Goal: Transaction & Acquisition: Download file/media

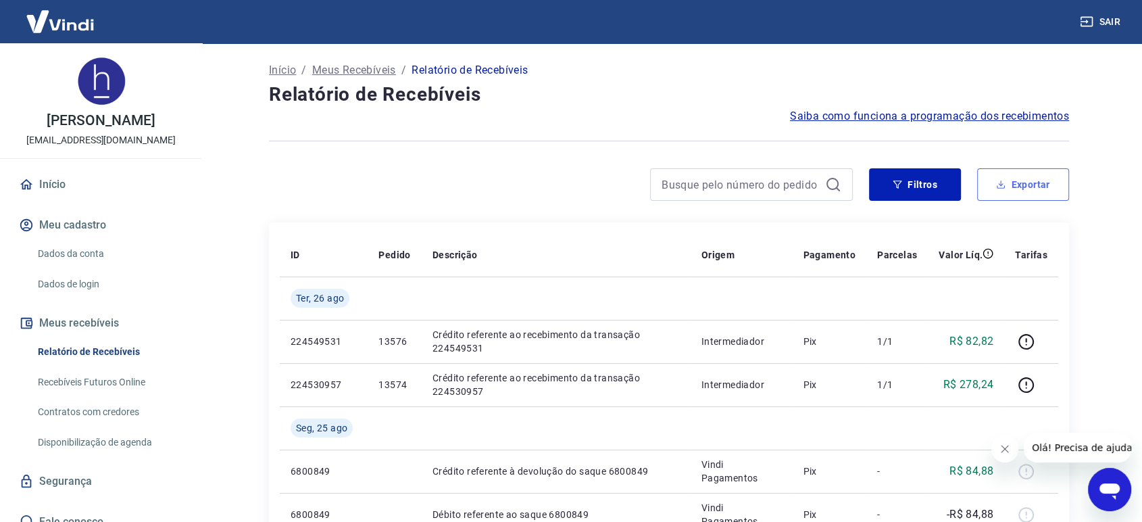
click at [1011, 191] on button "Exportar" at bounding box center [1023, 184] width 92 height 32
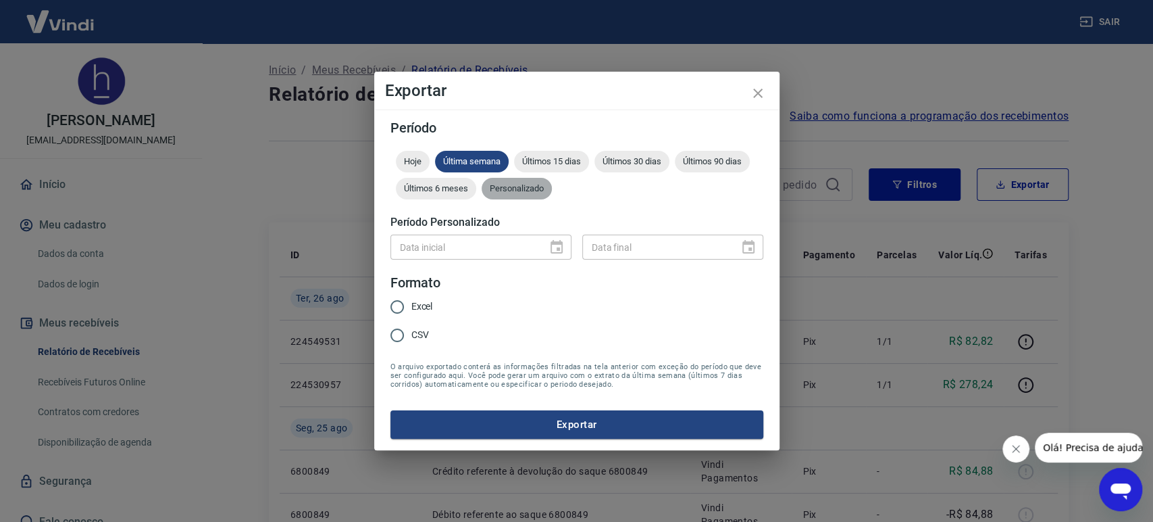
click at [523, 197] on div "Personalizado" at bounding box center [517, 189] width 70 height 22
click at [557, 243] on icon "Choose date" at bounding box center [557, 247] width 12 height 14
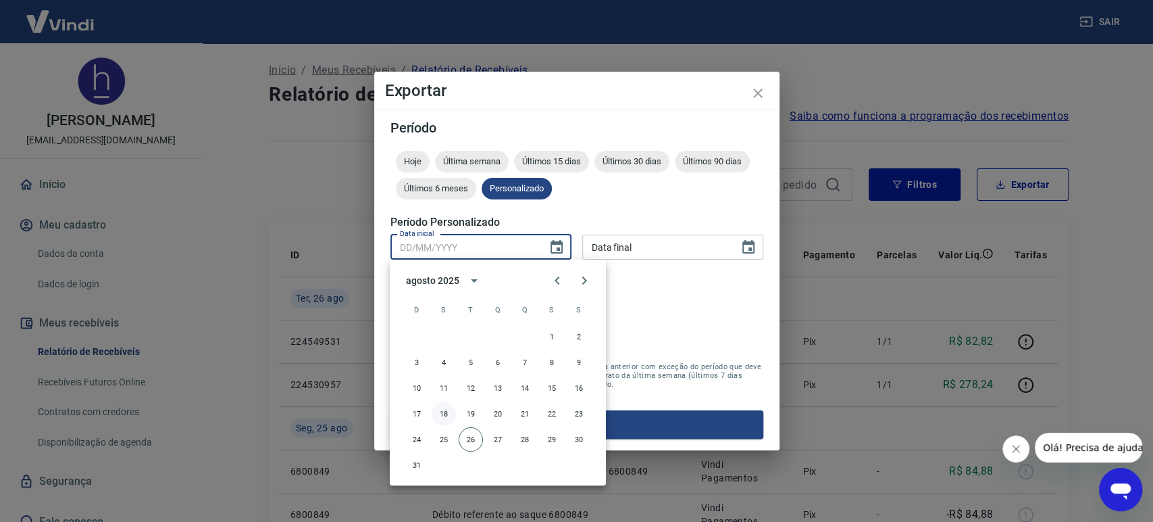
click at [451, 409] on button "18" at bounding box center [444, 413] width 24 height 24
type input "[DATE]"
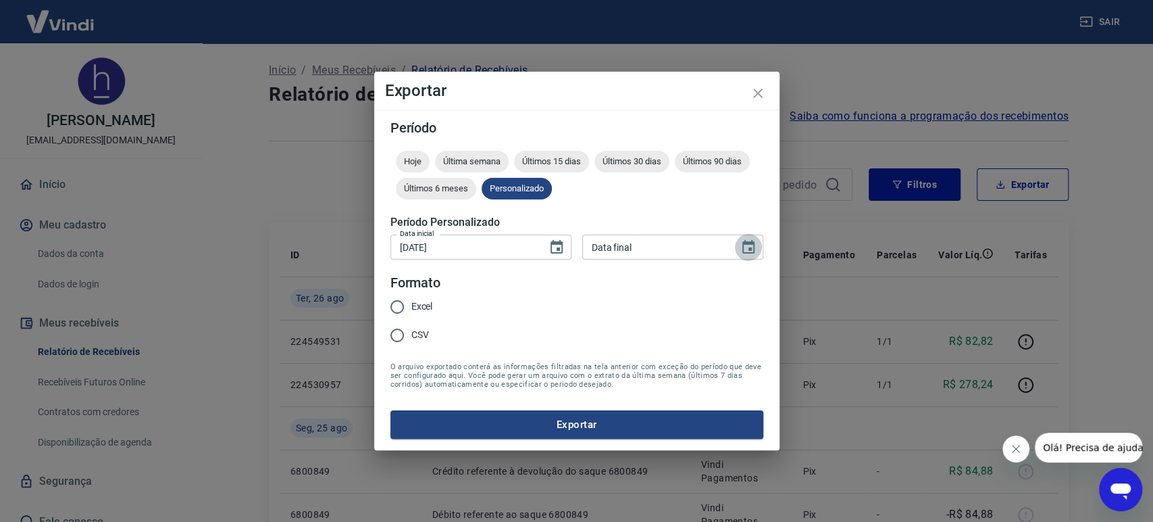
click at [747, 248] on icon "Choose date" at bounding box center [748, 247] width 16 height 16
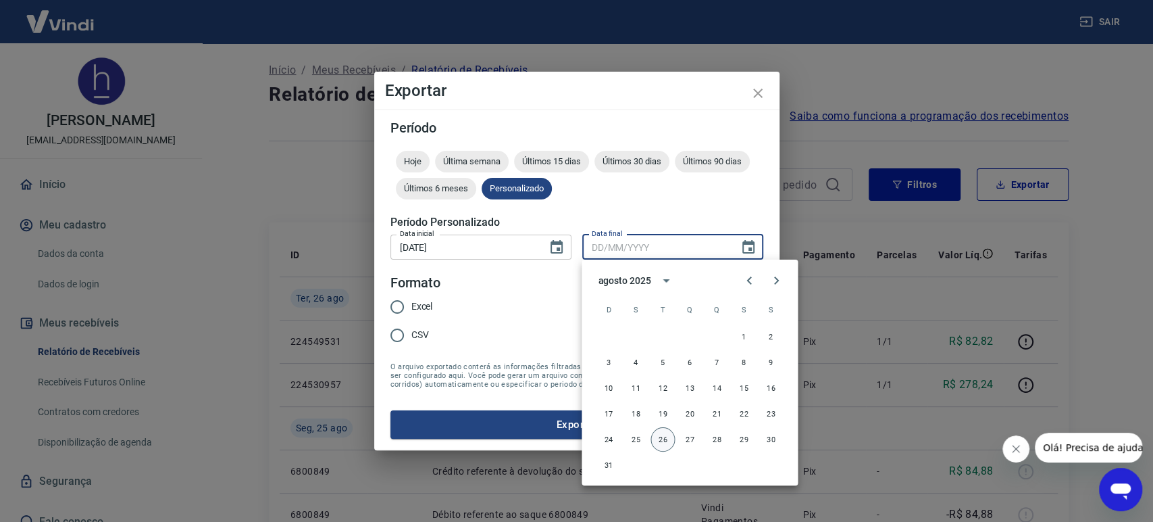
click at [659, 442] on button "26" at bounding box center [663, 439] width 24 height 24
type input "[DATE]"
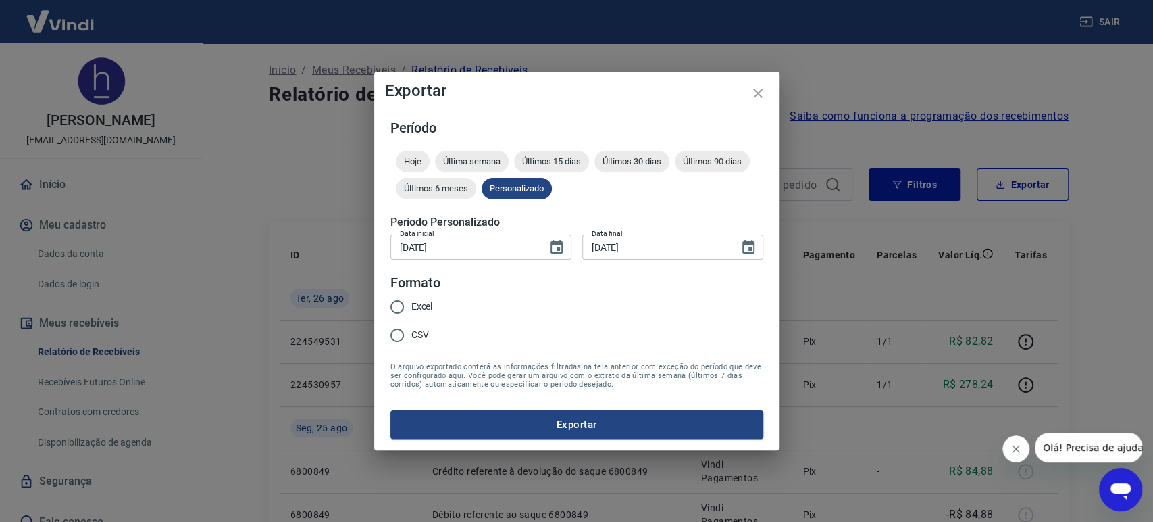
click at [389, 309] on input "Excel" at bounding box center [397, 307] width 28 height 28
radio input "true"
click at [528, 424] on button "Exportar" at bounding box center [576, 424] width 373 height 28
